Goal: Task Accomplishment & Management: Complete application form

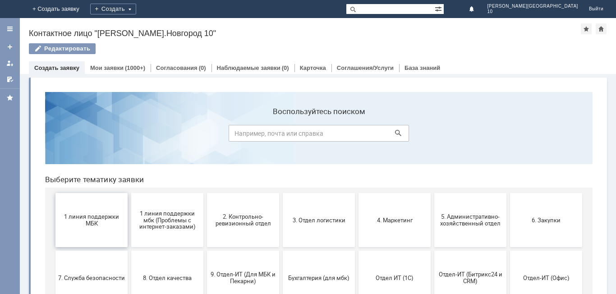
click at [109, 218] on span "1 линия поддержки МБК" at bounding box center [91, 220] width 67 height 14
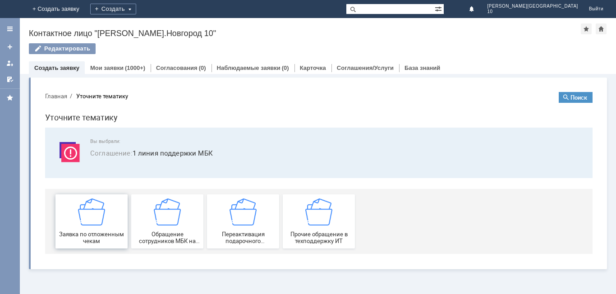
click at [109, 220] on div "Заявка по отложенным чекам" at bounding box center [91, 221] width 67 height 46
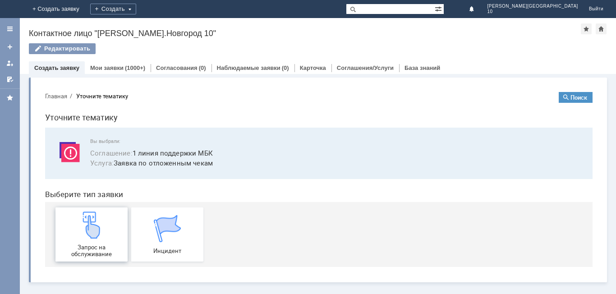
click at [109, 224] on div "Запрос на обслуживание" at bounding box center [91, 235] width 67 height 46
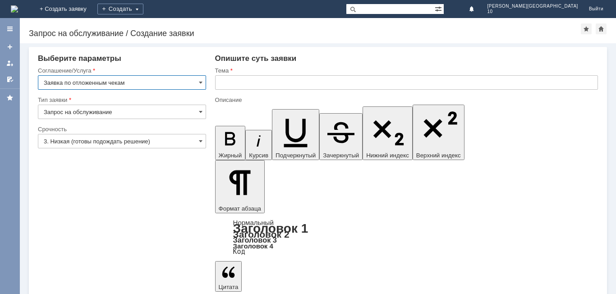
click at [290, 77] on input "text" at bounding box center [406, 82] width 383 height 14
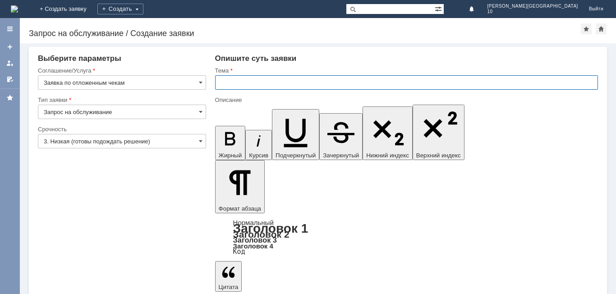
click at [290, 77] on input "text" at bounding box center [406, 82] width 383 height 14
type input "Отложенный чек [DATE]"
click at [157, 140] on input "3. Низкая (готовы подождать решение)" at bounding box center [122, 141] width 168 height 14
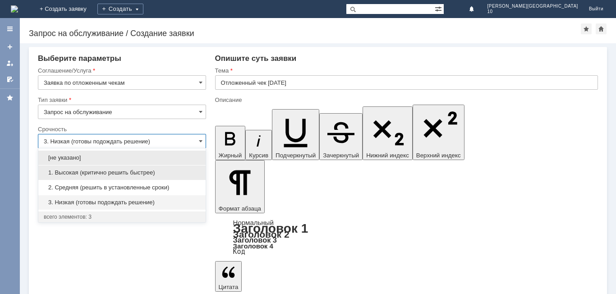
click at [161, 173] on span "1. Высокая (критично решить быстрее)" at bounding box center [122, 172] width 157 height 7
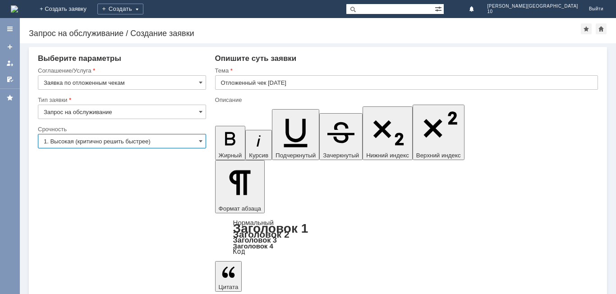
type input "1. Высокая (критично решить быстрее)"
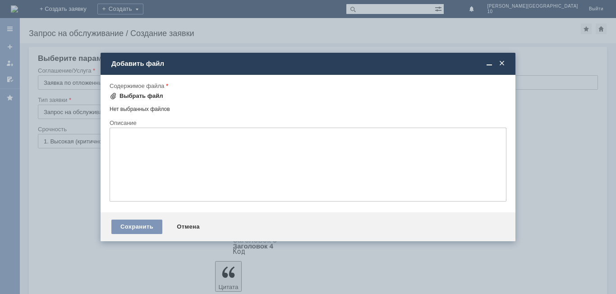
click at [142, 96] on div "Выбрать файл" at bounding box center [142, 95] width 44 height 7
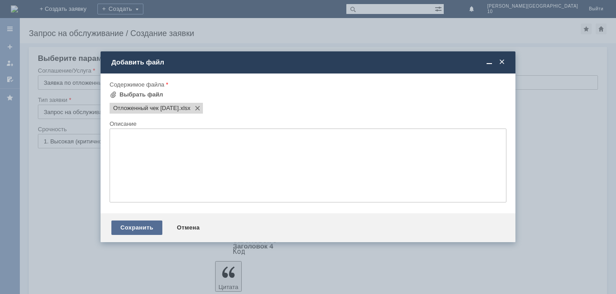
click at [147, 227] on div "Сохранить" at bounding box center [136, 228] width 51 height 14
